Goal: Task Accomplishment & Management: Manage account settings

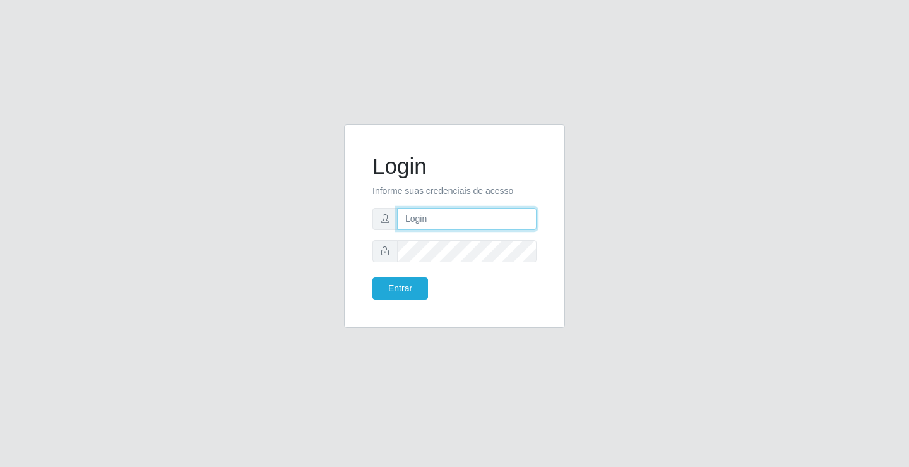
type input "[EMAIL_ADDRESS][DOMAIN_NAME]"
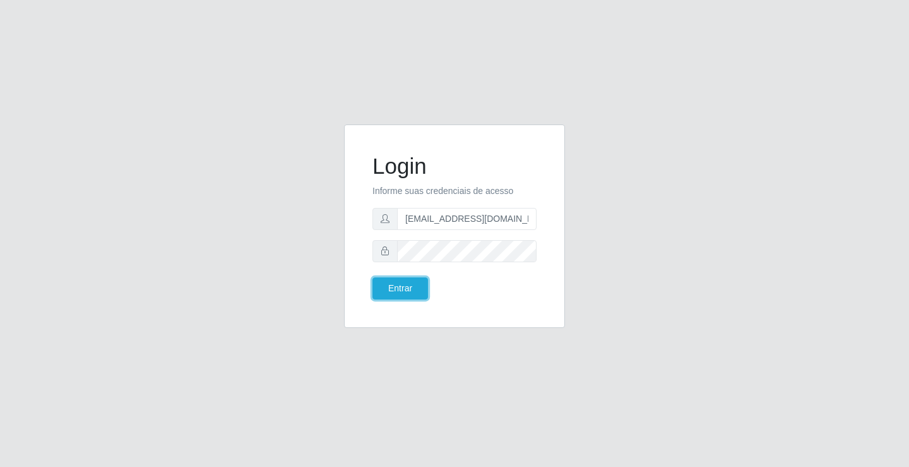
click at [398, 288] on button "Entrar" at bounding box center [400, 288] width 56 height 22
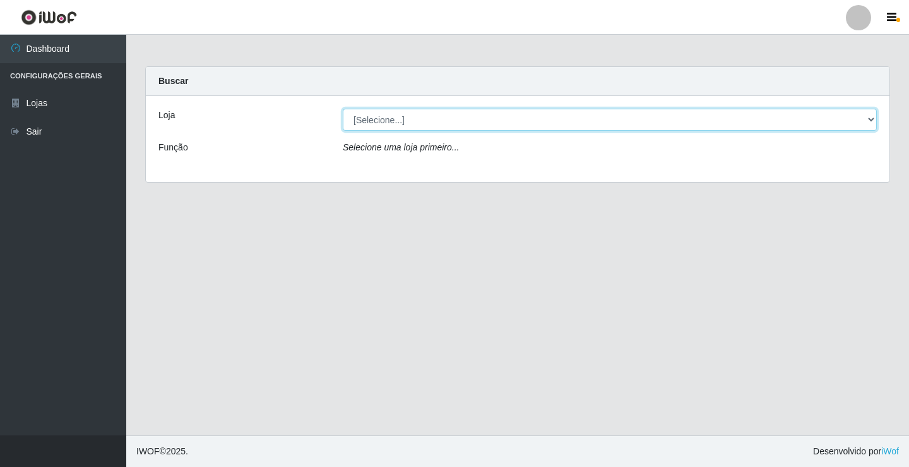
click at [423, 117] on select "[Selecione...] Rede Potiguar 4 - Extremoz" at bounding box center [610, 120] width 534 height 22
select select "78"
click at [343, 109] on select "[Selecione...] Rede Potiguar 4 - Extremoz" at bounding box center [610, 120] width 534 height 22
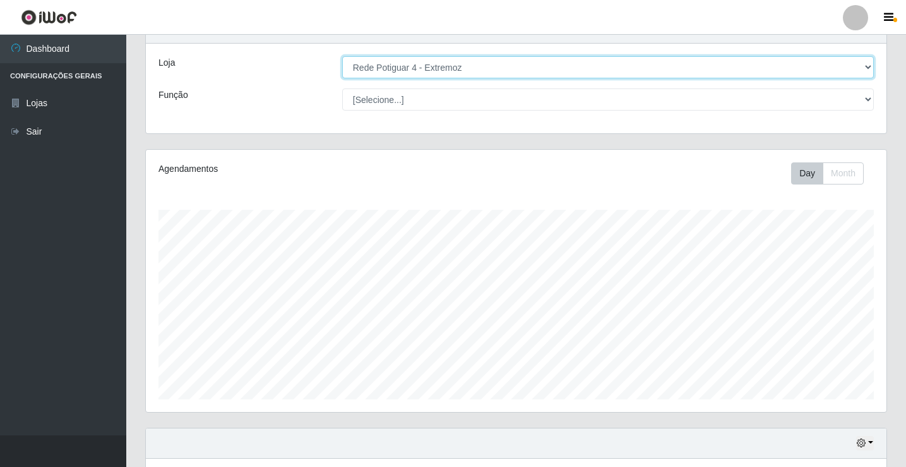
scroll to position [147, 0]
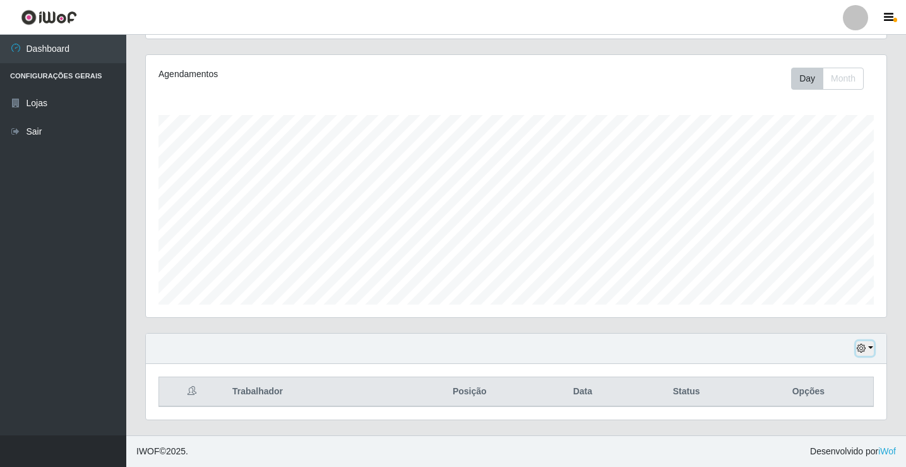
click at [865, 352] on icon "button" at bounding box center [861, 347] width 9 height 9
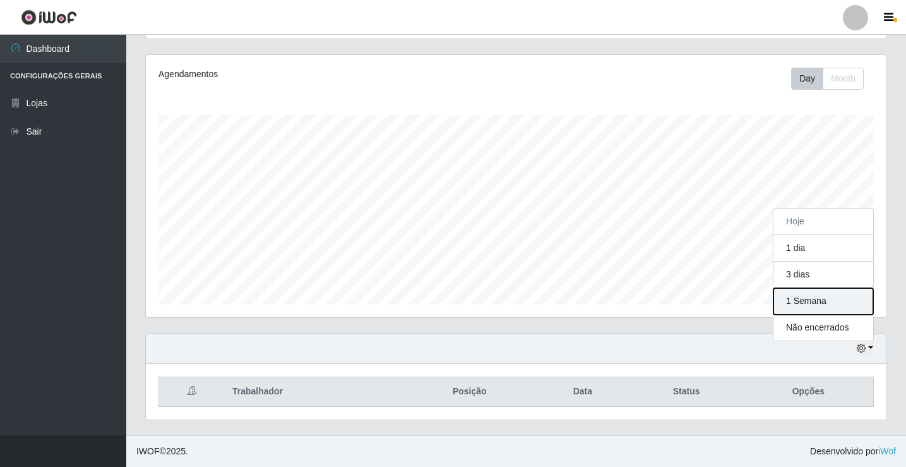
click at [834, 299] on button "1 Semana" at bounding box center [823, 301] width 100 height 27
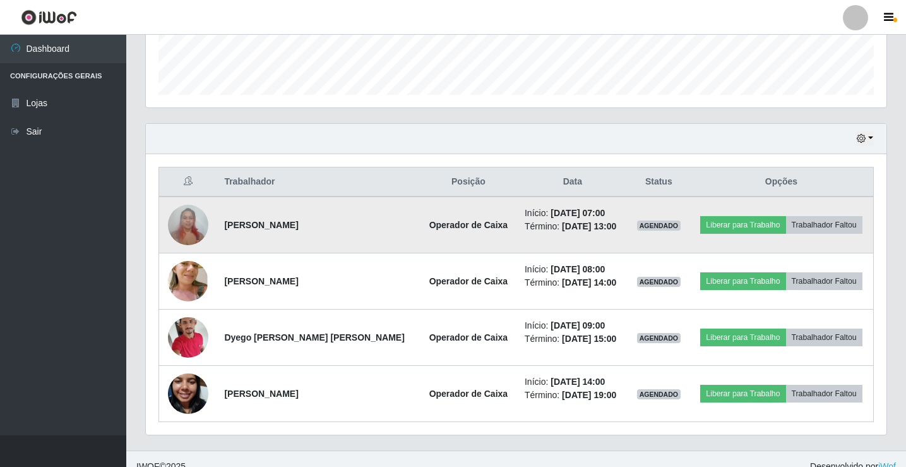
scroll to position [372, 0]
